Goal: Transaction & Acquisition: Purchase product/service

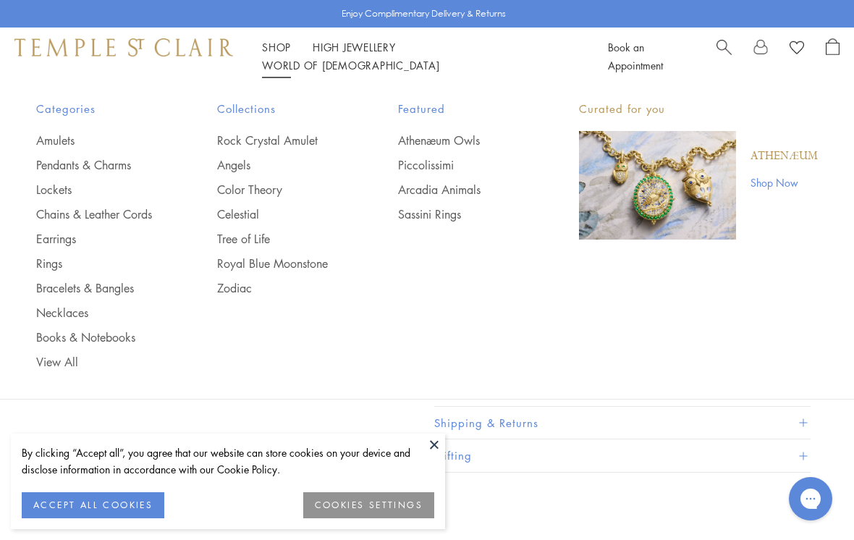
click at [66, 236] on link "Earrings" at bounding box center [97, 239] width 123 height 16
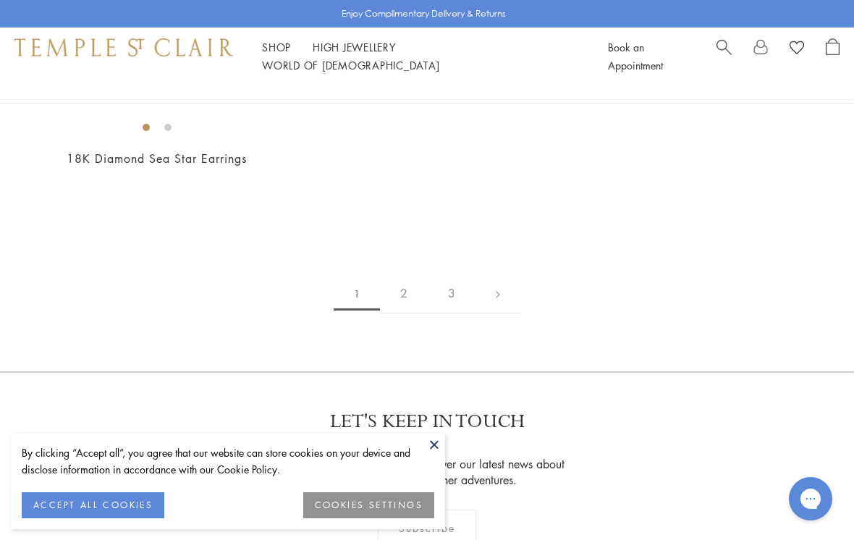
scroll to position [6564, 0]
click at [397, 278] on link "2" at bounding box center [404, 292] width 48 height 40
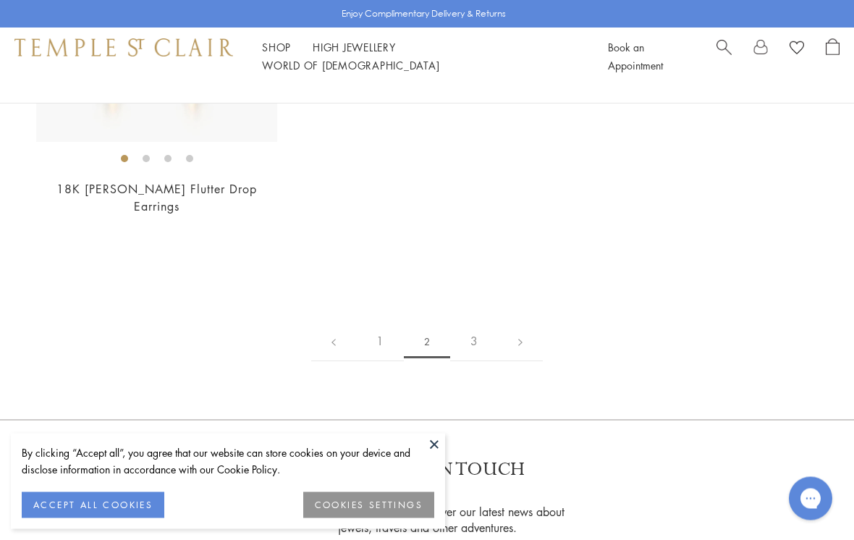
scroll to position [6210, 0]
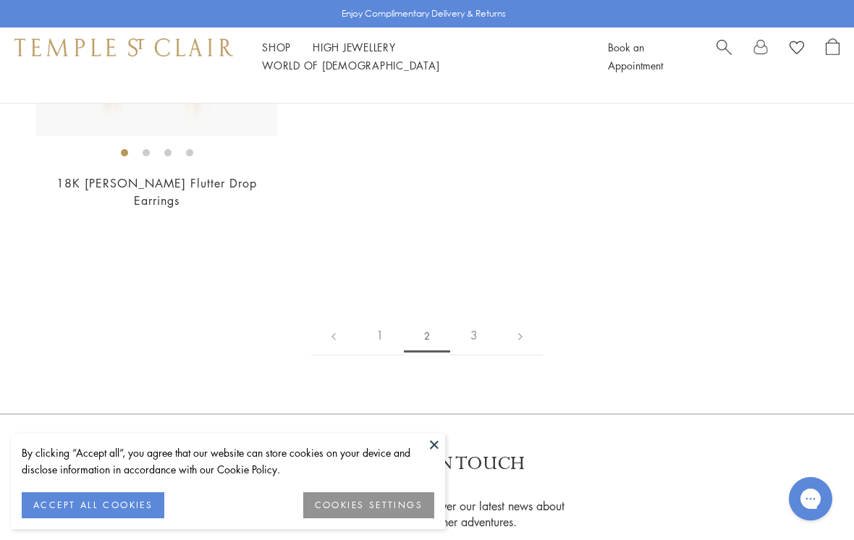
click at [481, 316] on link "3" at bounding box center [474, 336] width 48 height 40
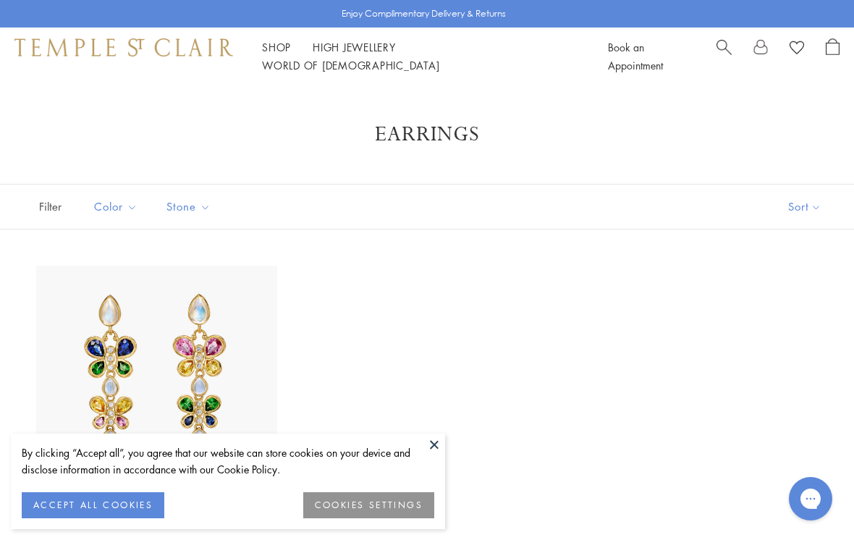
click at [440, 448] on button at bounding box center [435, 445] width 22 height 22
